Goal: Information Seeking & Learning: Learn about a topic

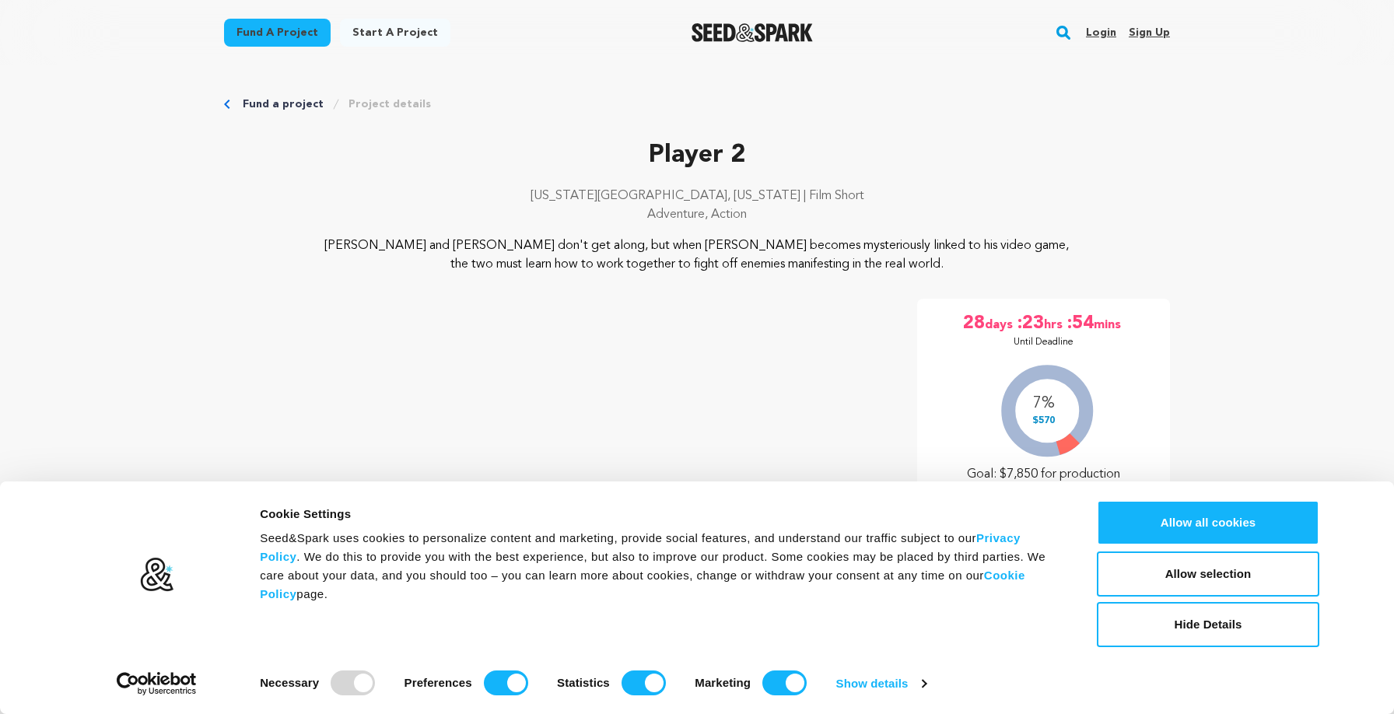
click at [868, 142] on p "Player 2" at bounding box center [697, 155] width 946 height 37
click at [1181, 581] on button "Allow selection" at bounding box center [1208, 574] width 223 height 45
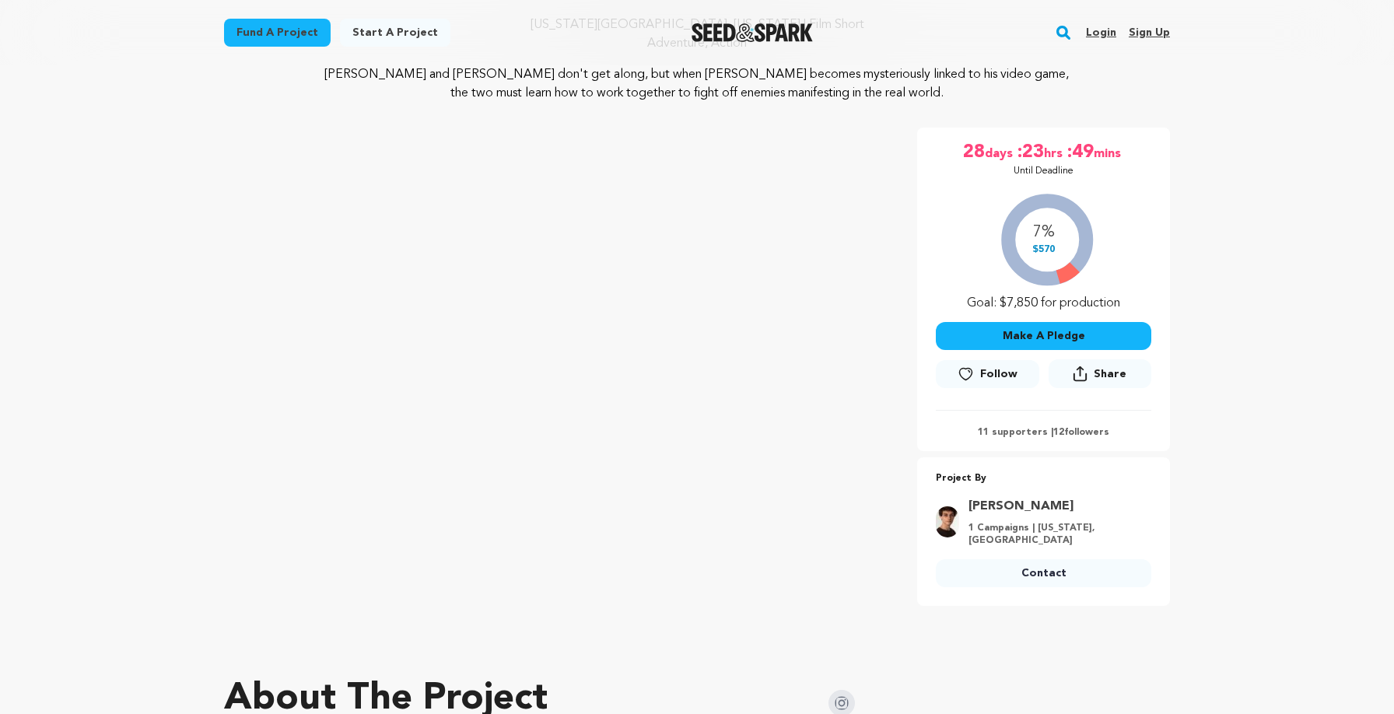
scroll to position [176, 0]
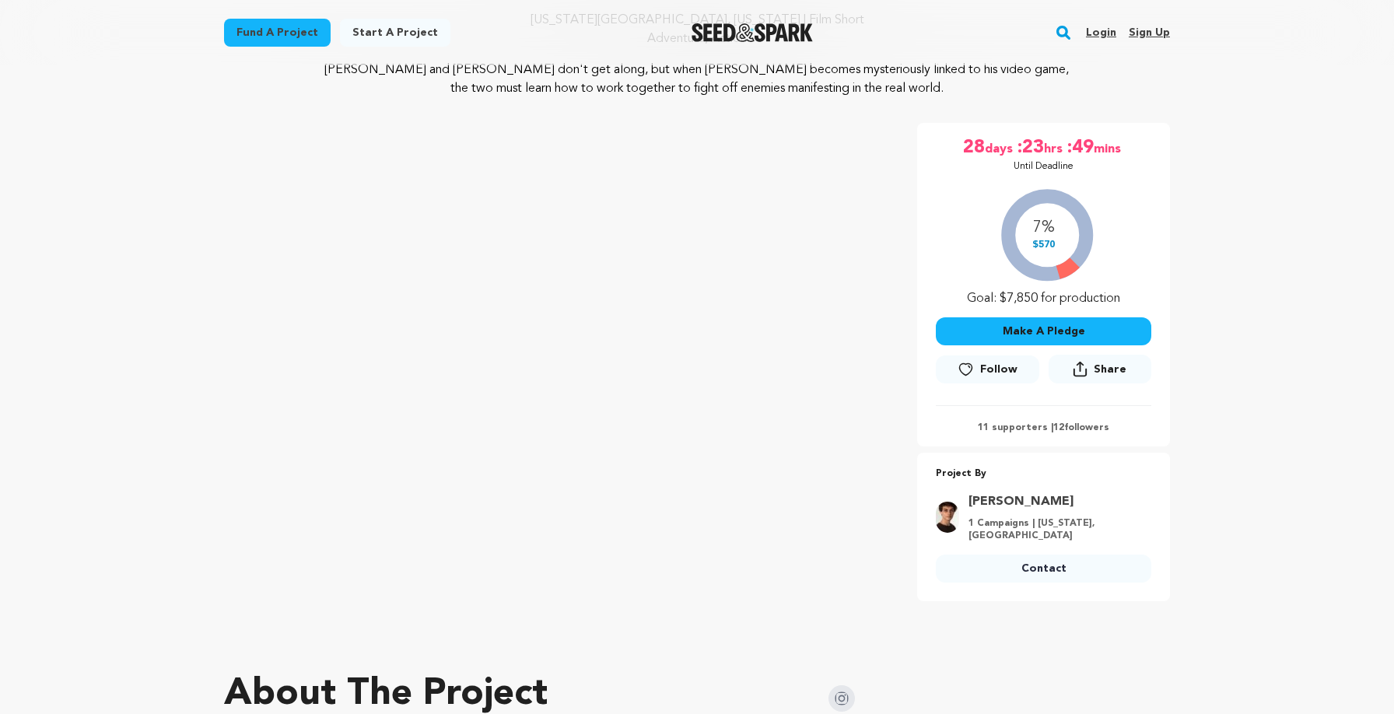
click at [1106, 359] on button "Share" at bounding box center [1100, 369] width 103 height 29
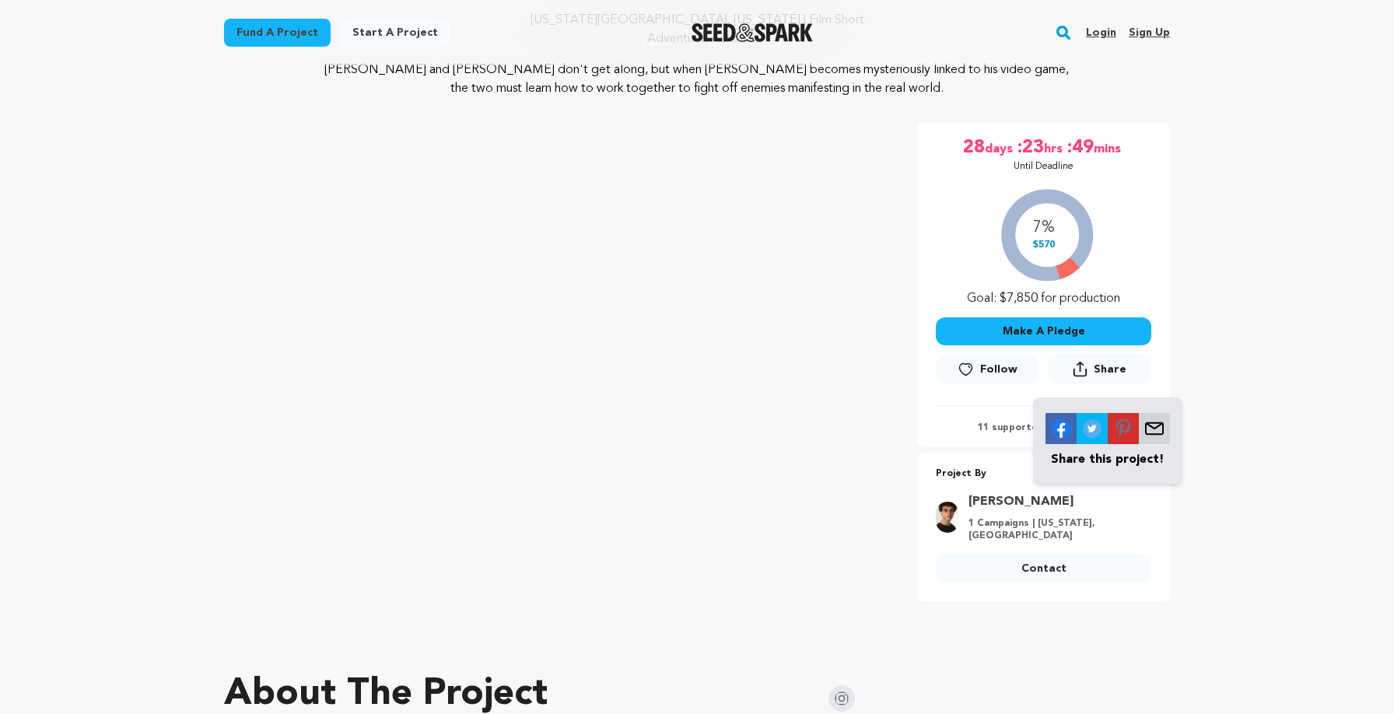
click at [1120, 466] on p "Share this project!" at bounding box center [1108, 459] width 124 height 19
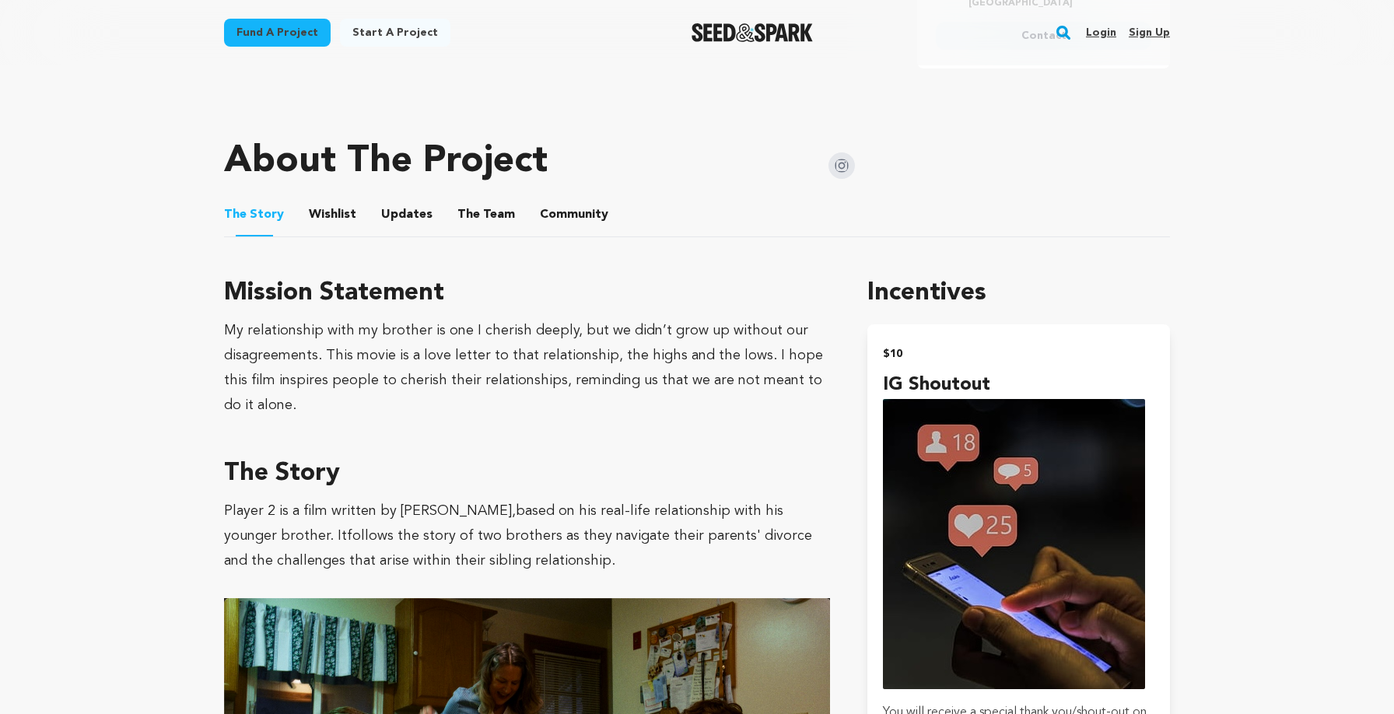
scroll to position [798, 0]
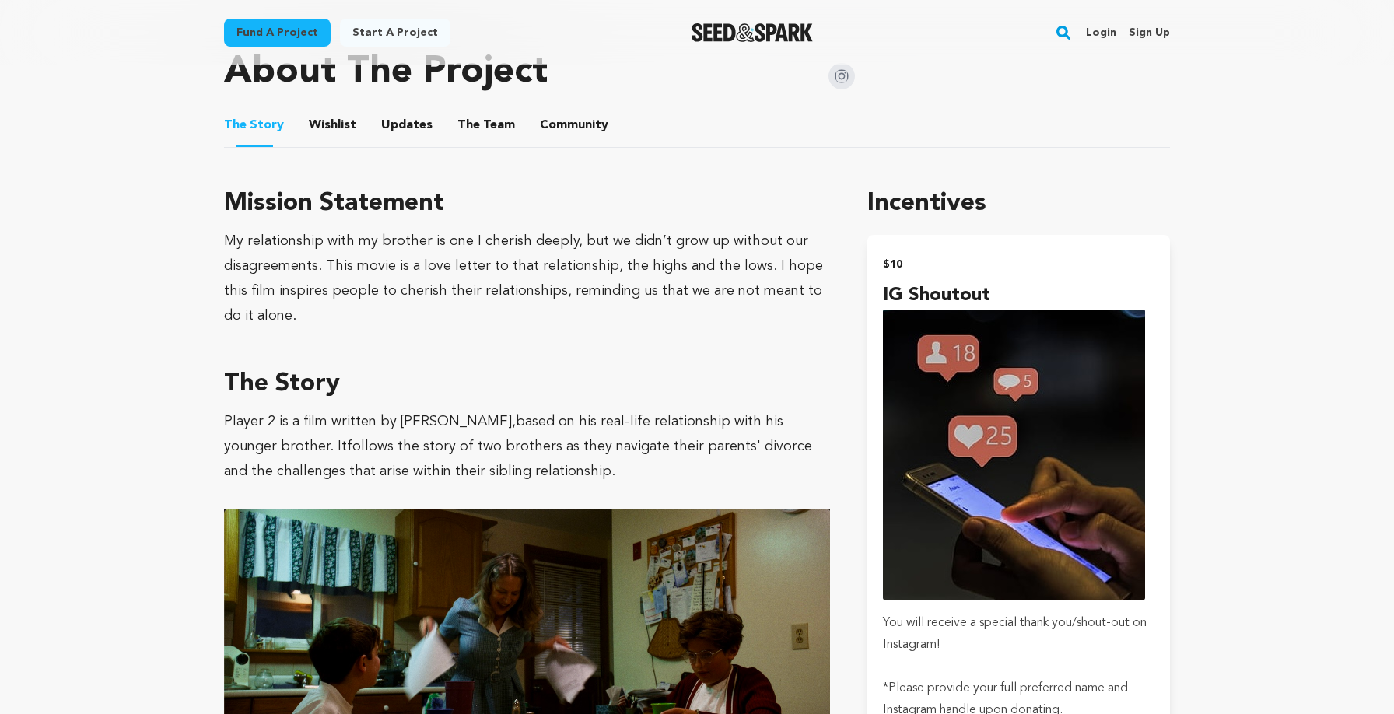
click at [492, 119] on button "The Team" at bounding box center [486, 128] width 37 height 37
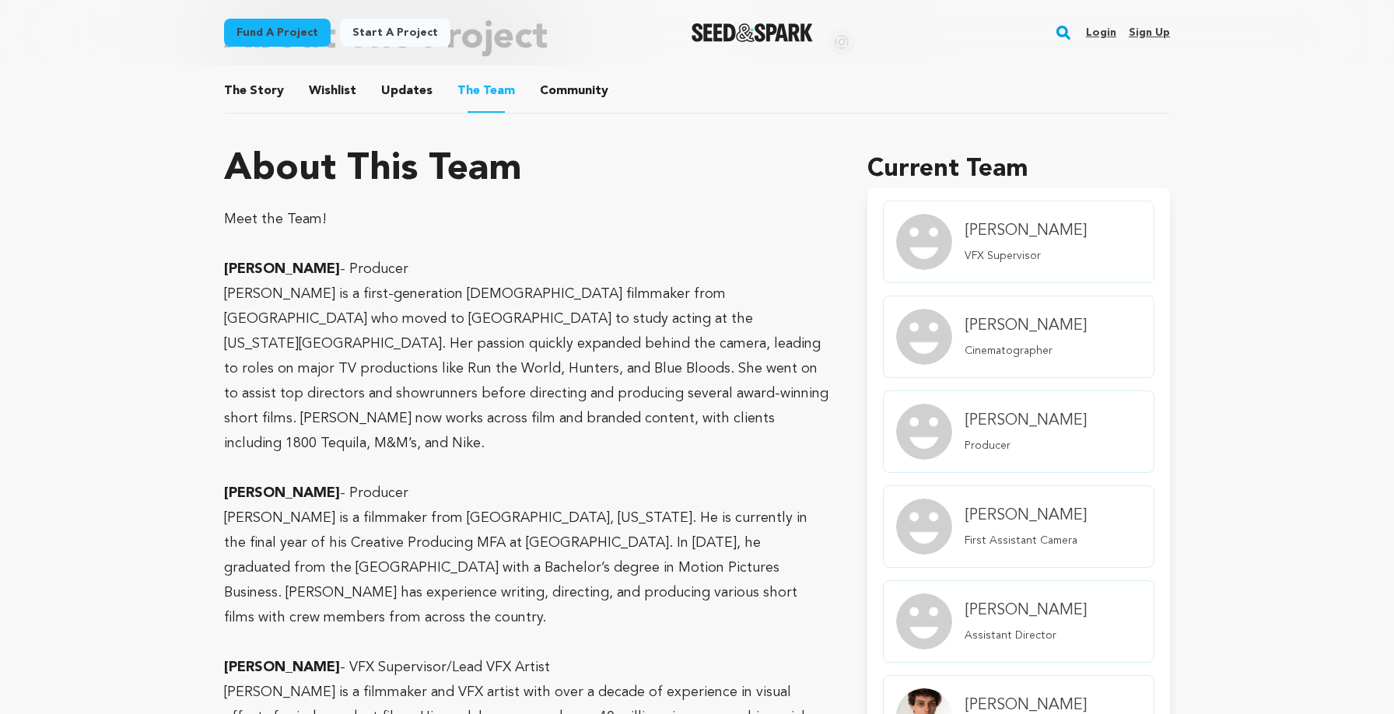
scroll to position [831, 0]
click at [591, 238] on p at bounding box center [527, 245] width 606 height 25
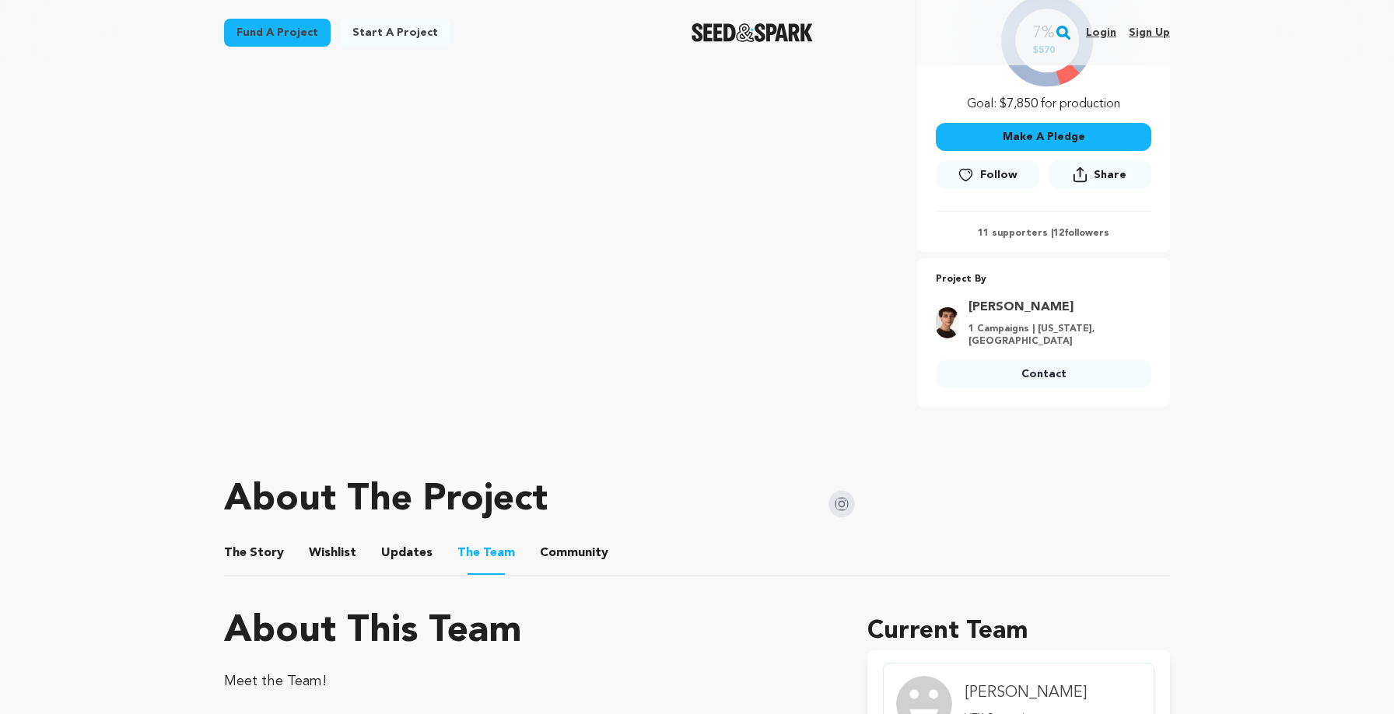
click at [270, 561] on button "The Story" at bounding box center [254, 556] width 37 height 37
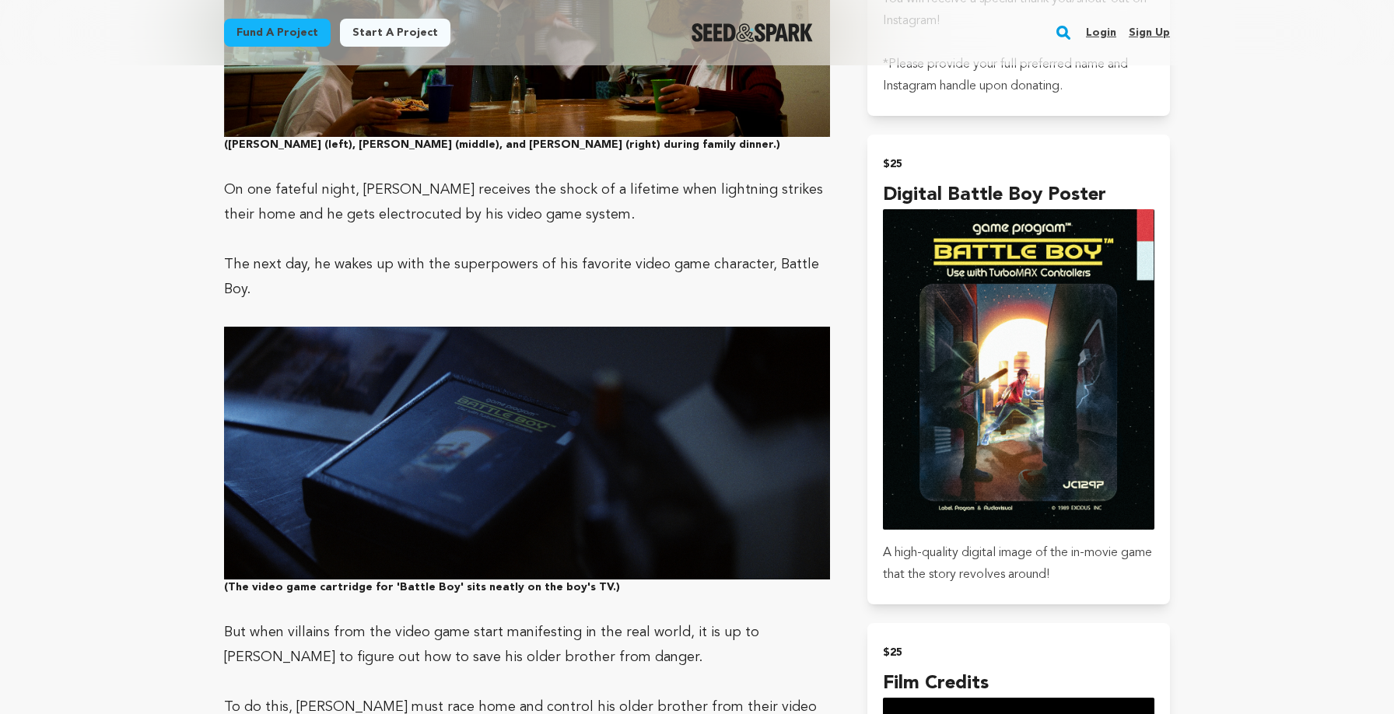
scroll to position [1454, 0]
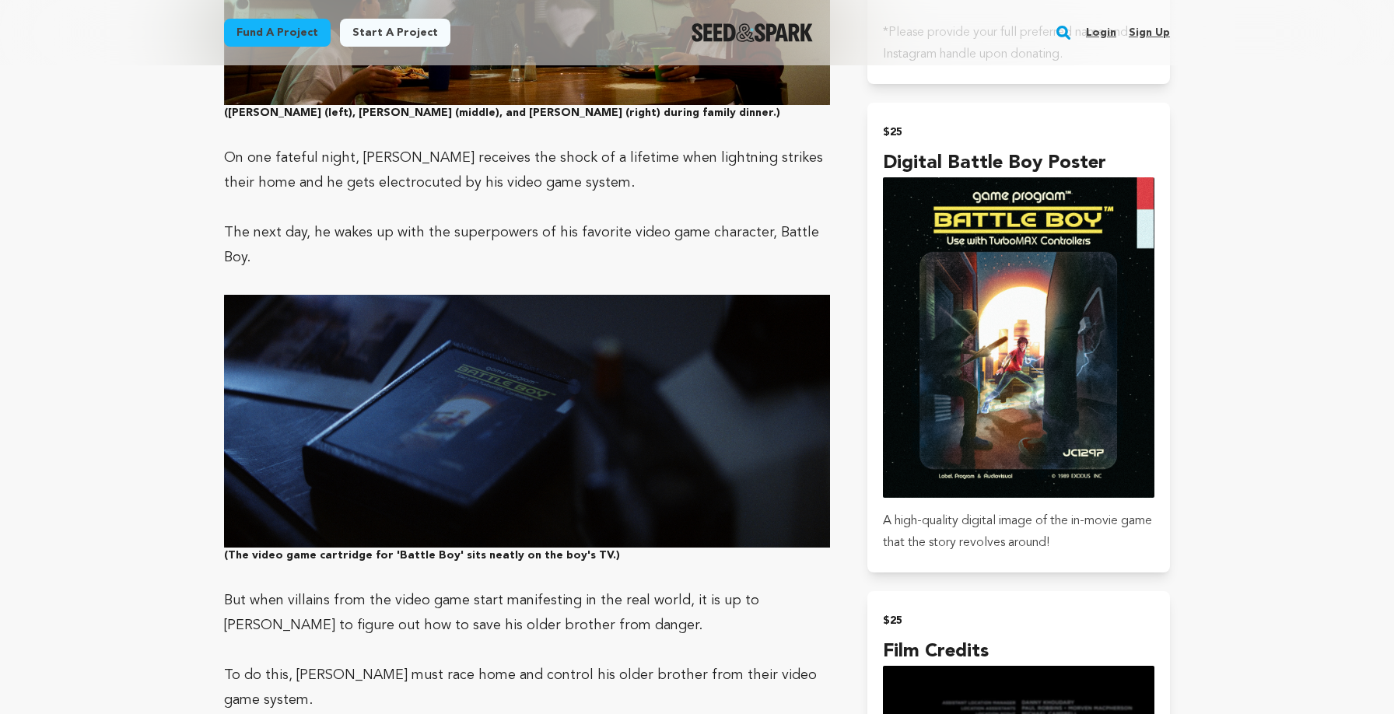
click at [636, 588] on p "But when villains from the video game start manifesting in the real world, it i…" at bounding box center [527, 613] width 606 height 50
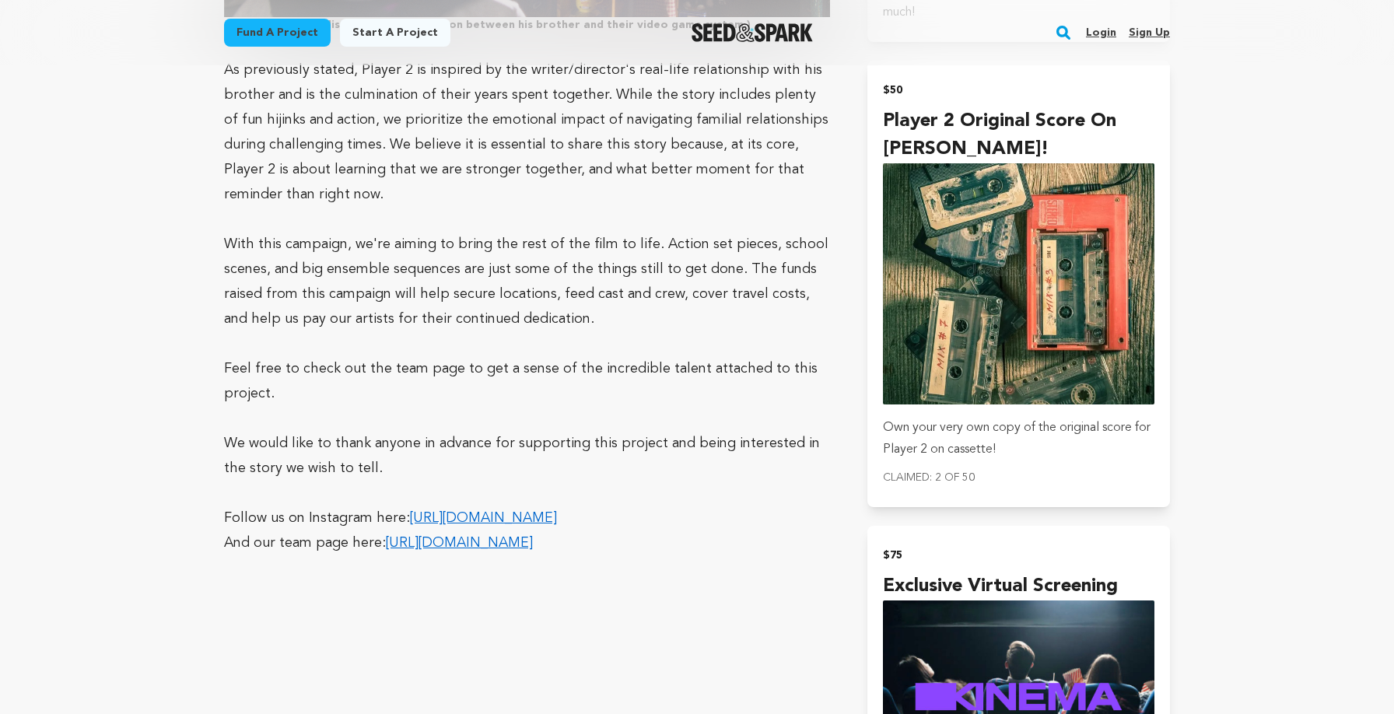
scroll to position [2389, 0]
